Goal: Task Accomplishment & Management: Use online tool/utility

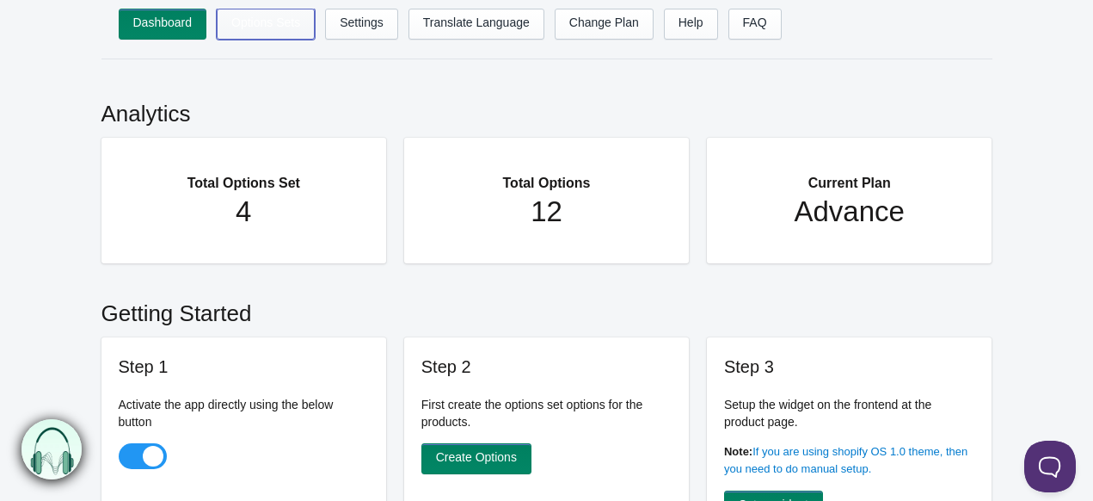
click at [296, 30] on link "Options Sets" at bounding box center [266, 24] width 98 height 31
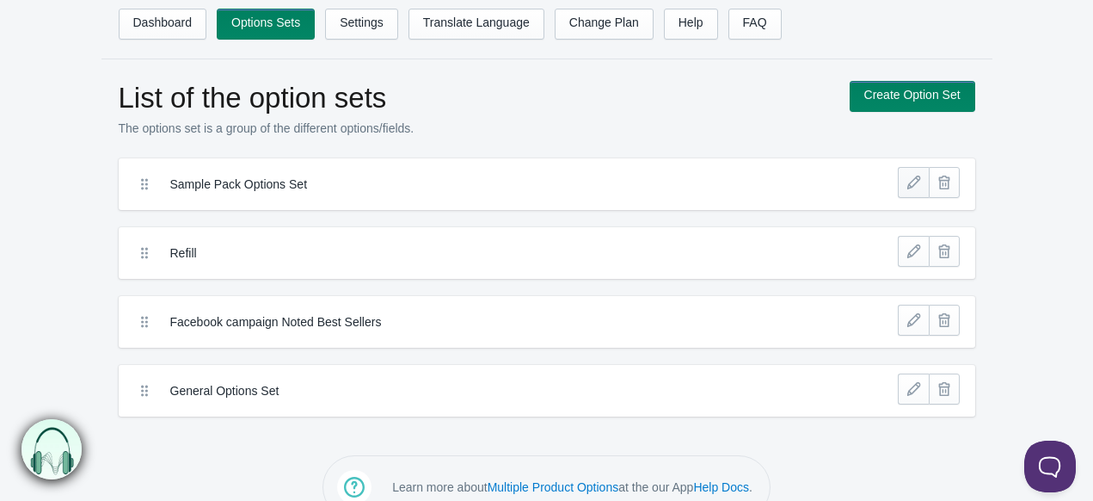
click at [911, 188] on link at bounding box center [913, 182] width 31 height 31
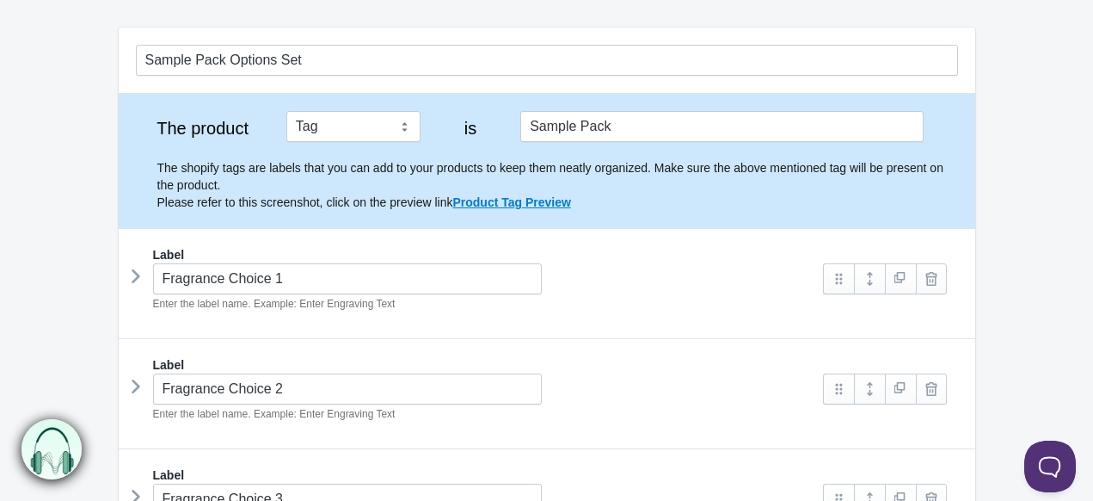
scroll to position [172, 0]
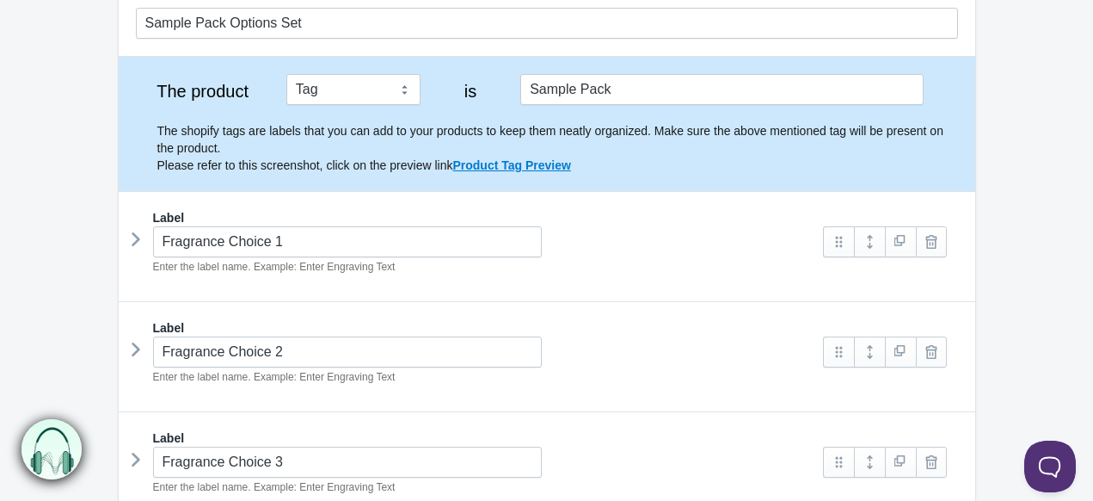
click at [650, 71] on div "The product Tag Vendor Type URL Handle All Products is Sample Pack The shopify …" at bounding box center [547, 124] width 857 height 134
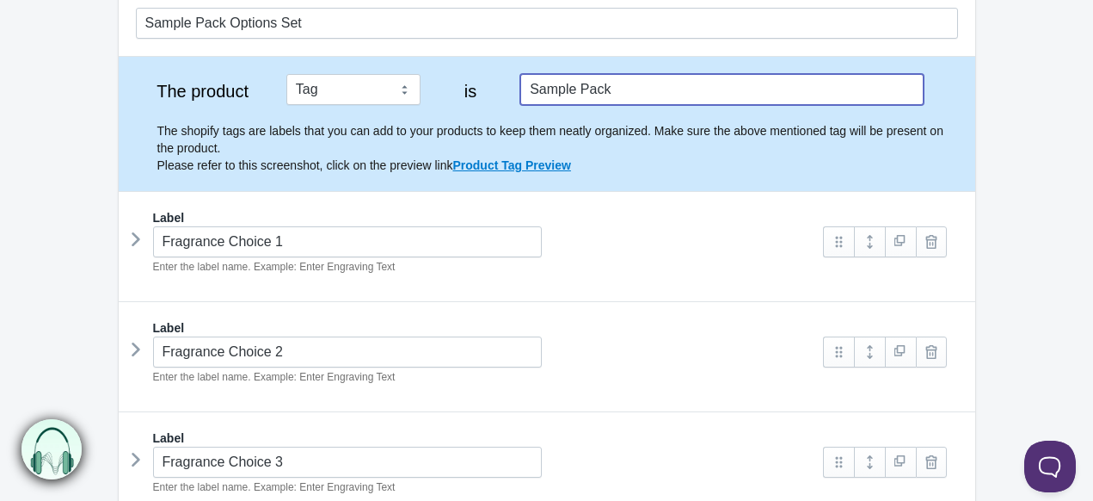
click at [617, 83] on input "Sample Pack" at bounding box center [721, 89] width 403 height 31
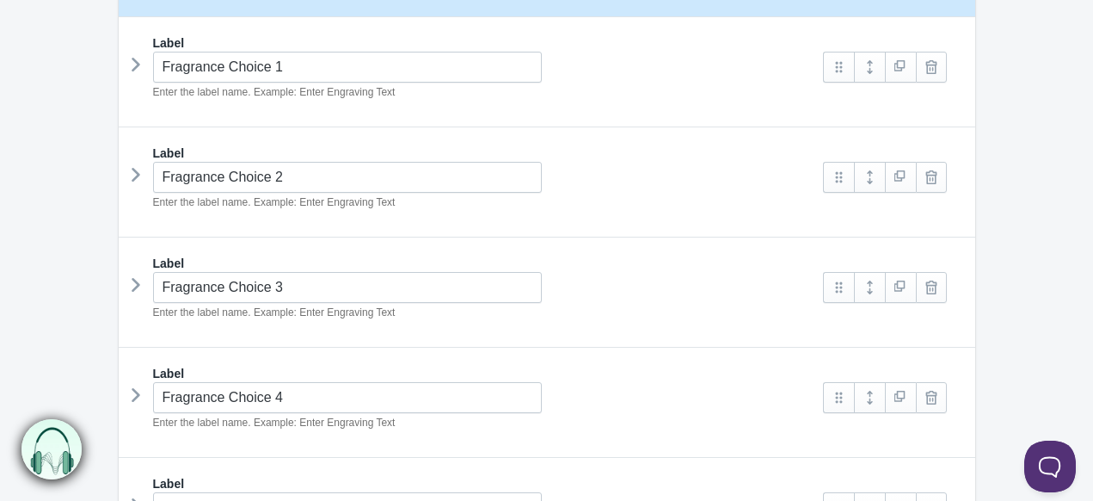
scroll to position [338, 0]
